Goal: Task Accomplishment & Management: Use online tool/utility

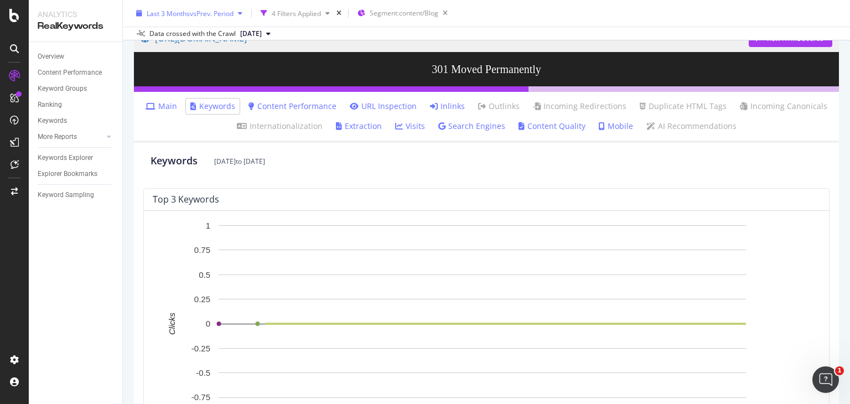
scroll to position [39, 0]
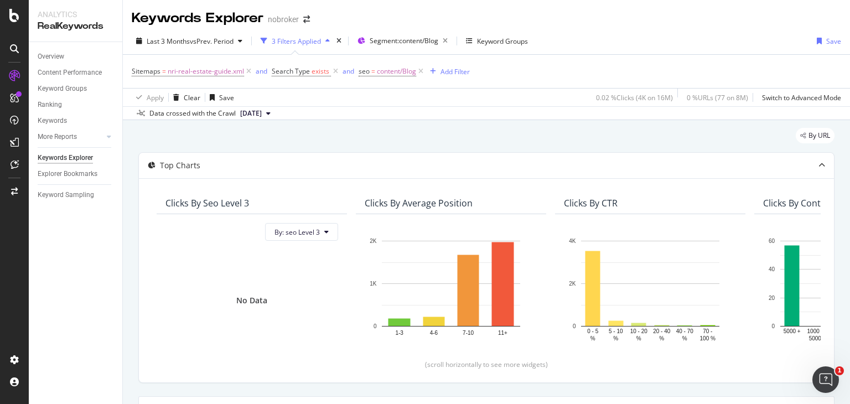
scroll to position [376, 0]
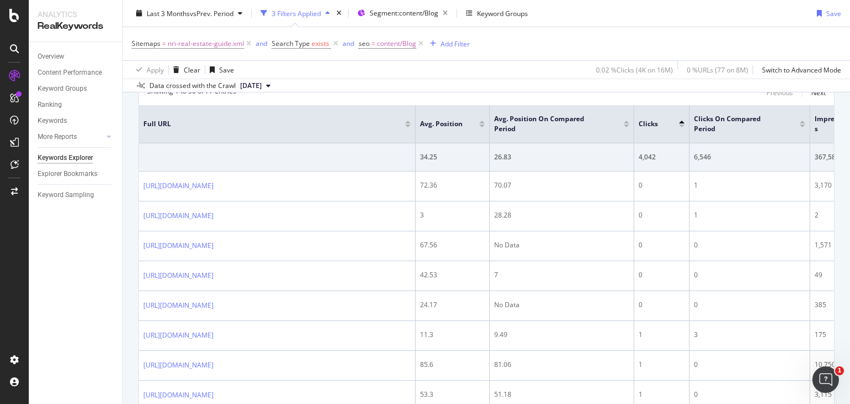
click at [104, 247] on div "Overview Content Performance Keyword Groups Ranking Keywords More Reports Count…" at bounding box center [76, 223] width 94 height 362
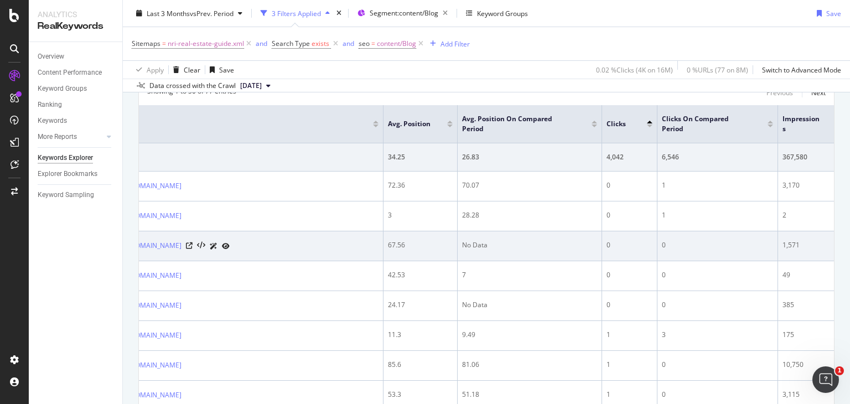
scroll to position [0, 0]
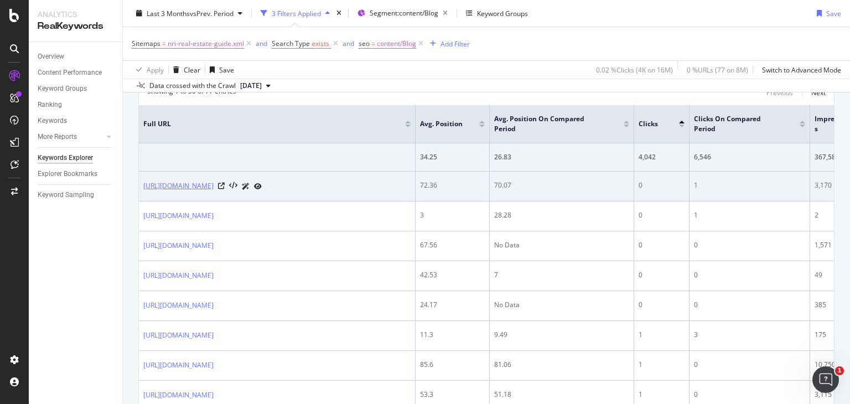
drag, startPoint x: 300, startPoint y: 178, endPoint x: 143, endPoint y: 186, distance: 156.8
click at [143, 186] on td "[URL][DOMAIN_NAME]" at bounding box center [277, 187] width 277 height 30
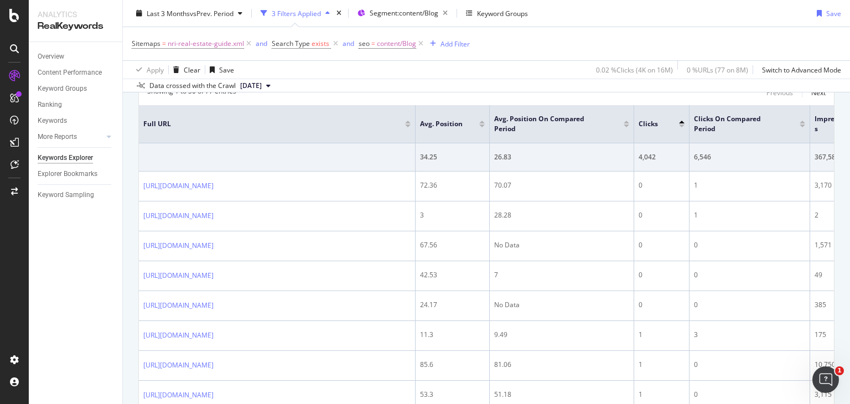
click at [111, 235] on div "Overview Content Performance Keyword Groups Ranking Keywords More Reports Count…" at bounding box center [76, 223] width 94 height 362
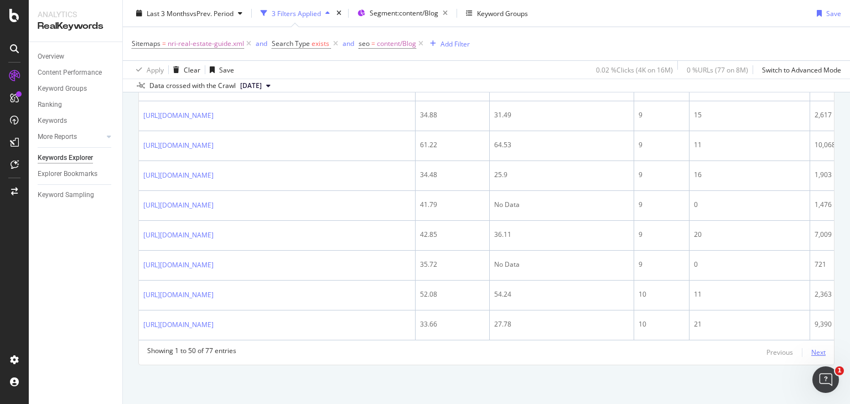
click at [811, 352] on div "Next" at bounding box center [818, 351] width 14 height 9
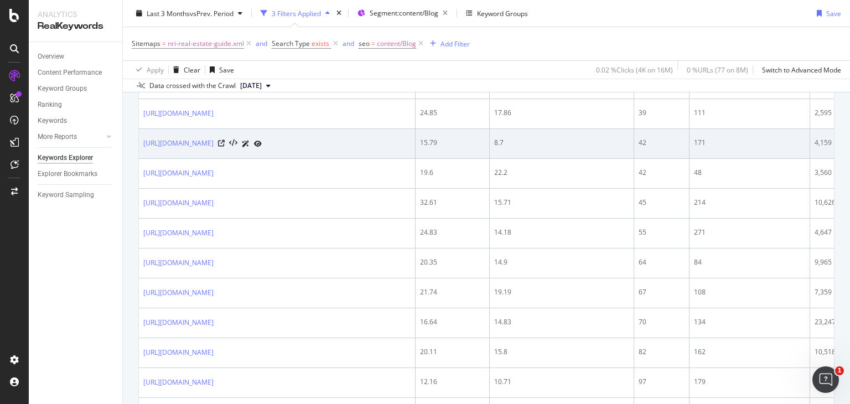
drag, startPoint x: 142, startPoint y: 144, endPoint x: 299, endPoint y: 156, distance: 157.6
click at [299, 156] on td "[URL][DOMAIN_NAME]" at bounding box center [277, 144] width 277 height 30
copy link "[URL][DOMAIN_NAME]"
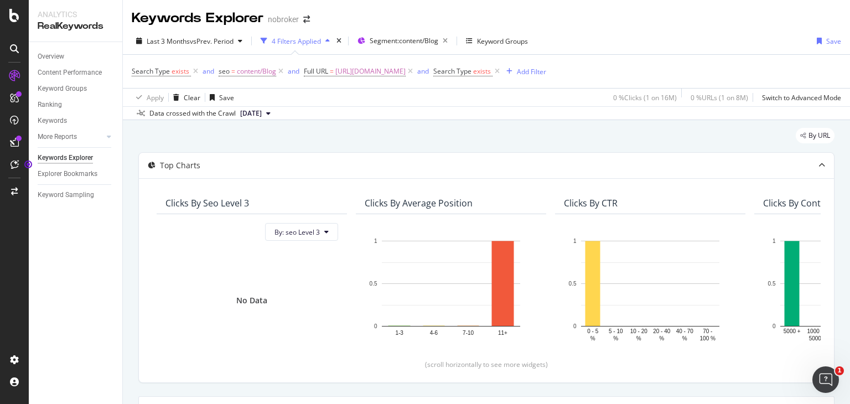
scroll to position [309, 0]
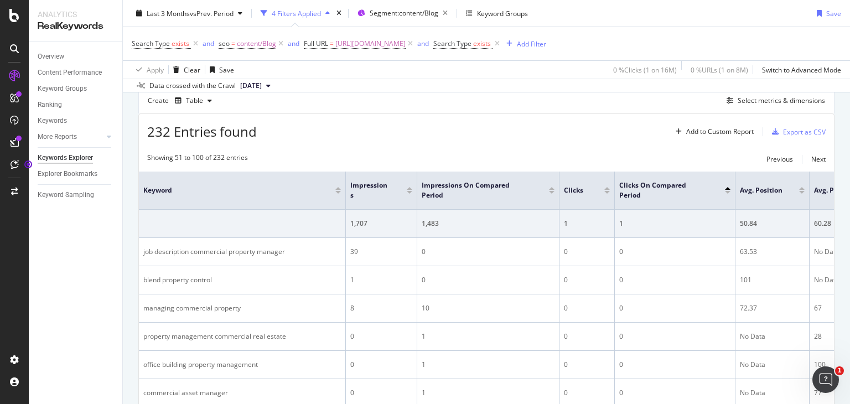
click at [406, 43] on span "https://www.nobroker.in/blog/commercial-property-manager-duties/" at bounding box center [370, 43] width 70 height 15
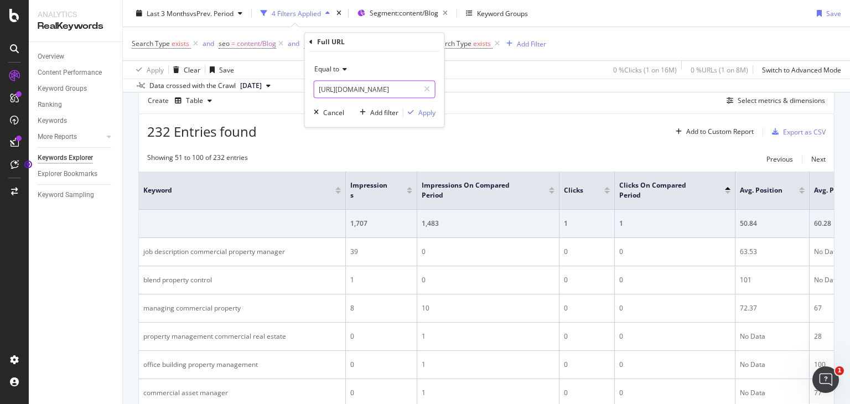
click at [383, 87] on input "https://www.nobroker.in/blog/commercial-property-manager-duties/" at bounding box center [366, 90] width 105 height 18
paste input "https://www.nobroker.in/blog/nri-legal-assistance/"
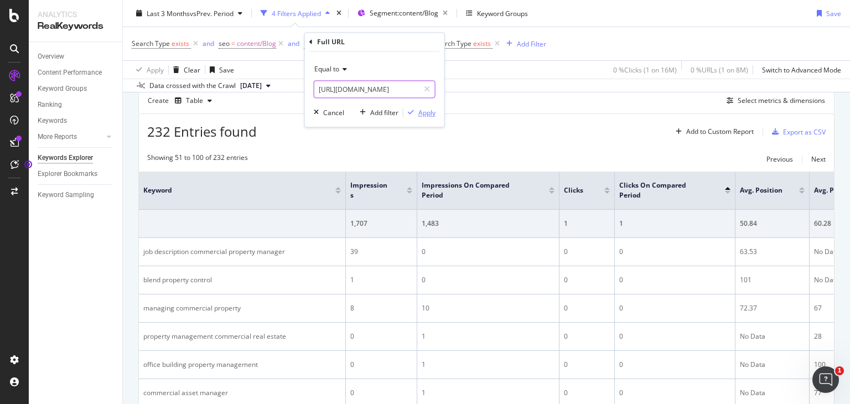
type input "https://www.nobroker.in/blog/nri-legal-assistance/"
click at [432, 116] on div "Apply" at bounding box center [426, 112] width 17 height 9
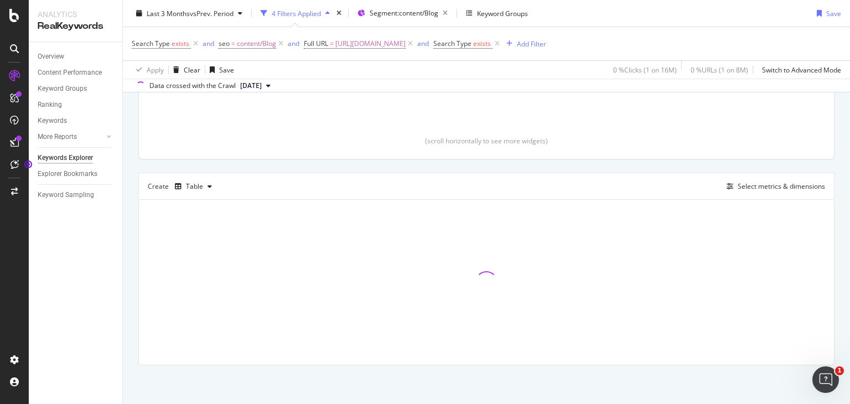
scroll to position [223, 0]
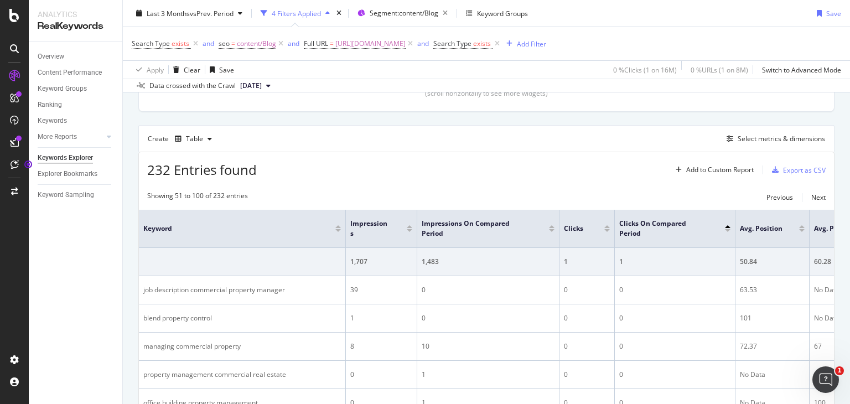
scroll to position [269, 0]
click at [406, 43] on span "https://www.nobroker.in/blog/commercial-property-manager-duties/" at bounding box center [370, 43] width 70 height 15
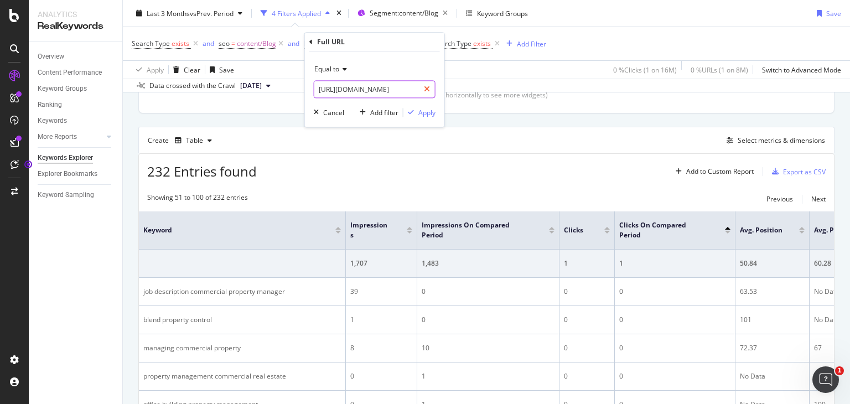
click at [428, 86] on icon at bounding box center [427, 90] width 6 height 8
click at [368, 89] on input "text" at bounding box center [374, 90] width 121 height 18
paste input "[URL][DOMAIN_NAME]"
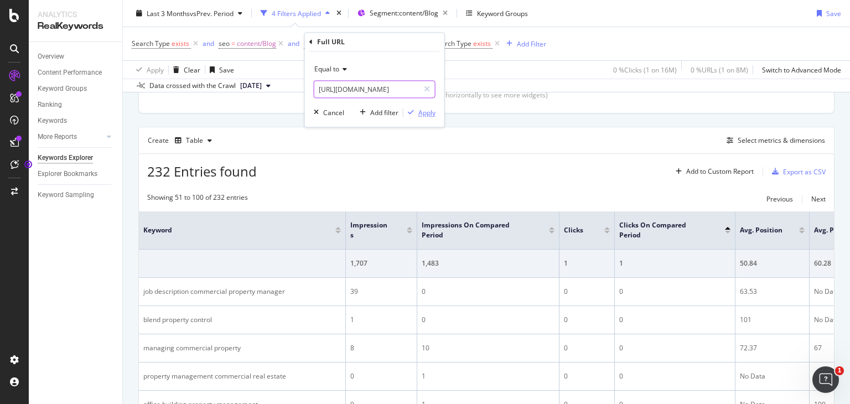
type input "[URL][DOMAIN_NAME]"
click at [430, 110] on div "Apply" at bounding box center [426, 112] width 17 height 9
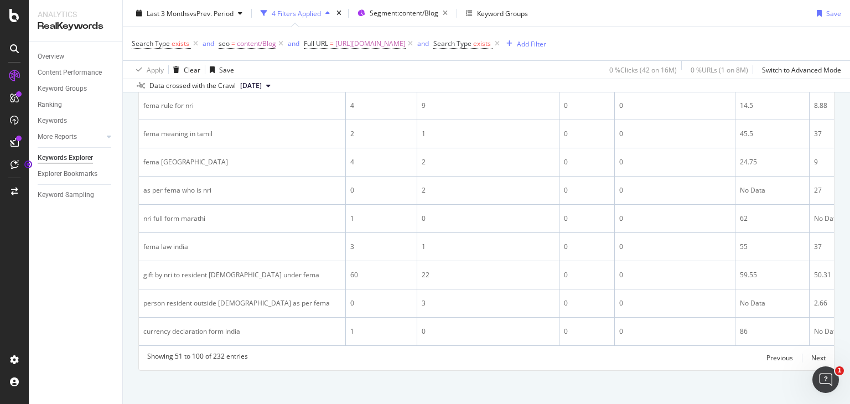
scroll to position [1619, 0]
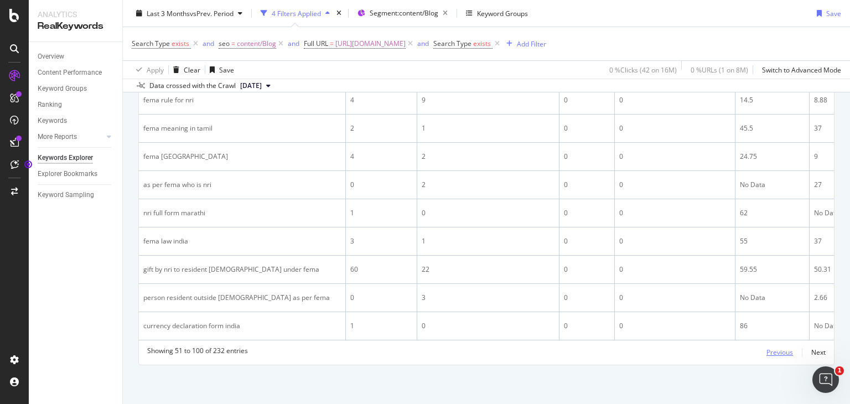
click at [779, 356] on div "Previous" at bounding box center [779, 351] width 27 height 9
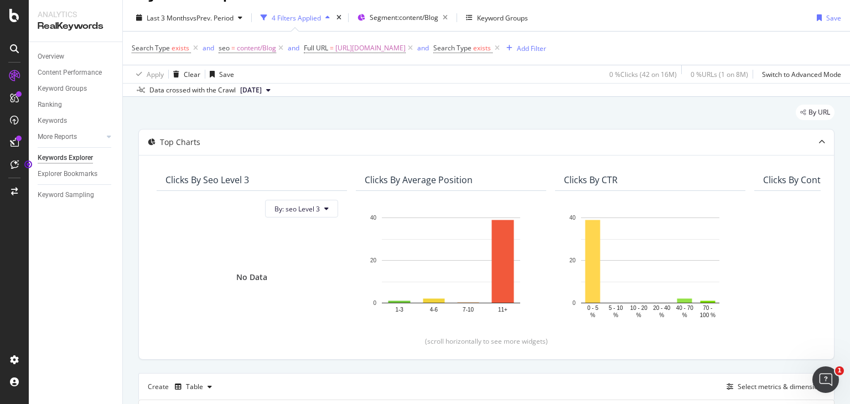
scroll to position [23, 0]
